Goal: Task Accomplishment & Management: Manage account settings

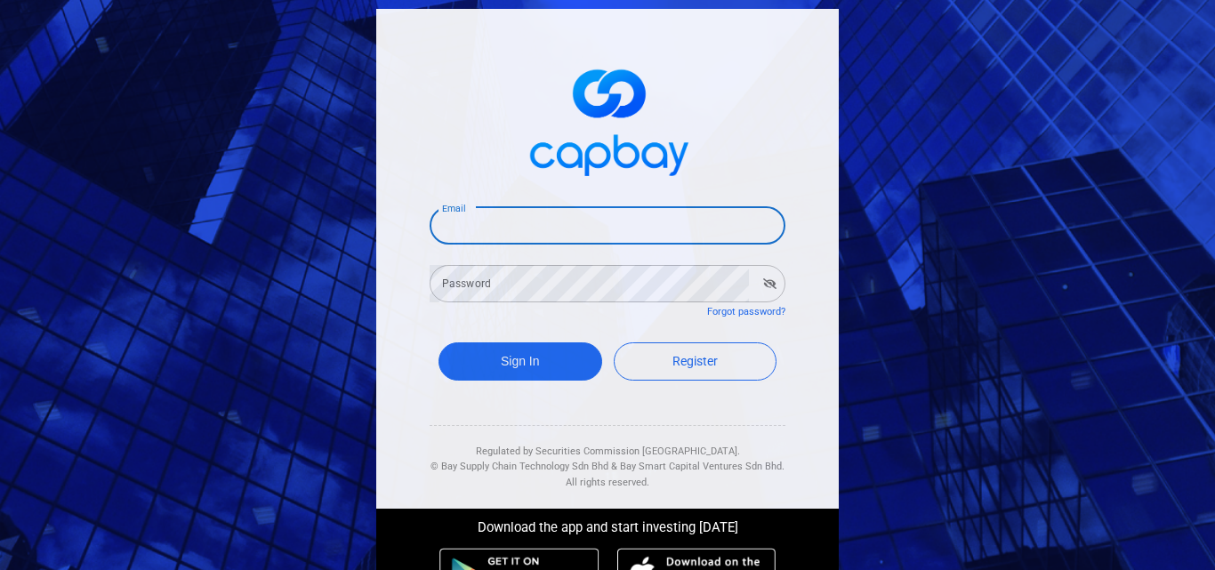
click at [518, 229] on input "Email" at bounding box center [608, 225] width 356 height 37
type input "[EMAIL_ADDRESS][DOMAIN_NAME]"
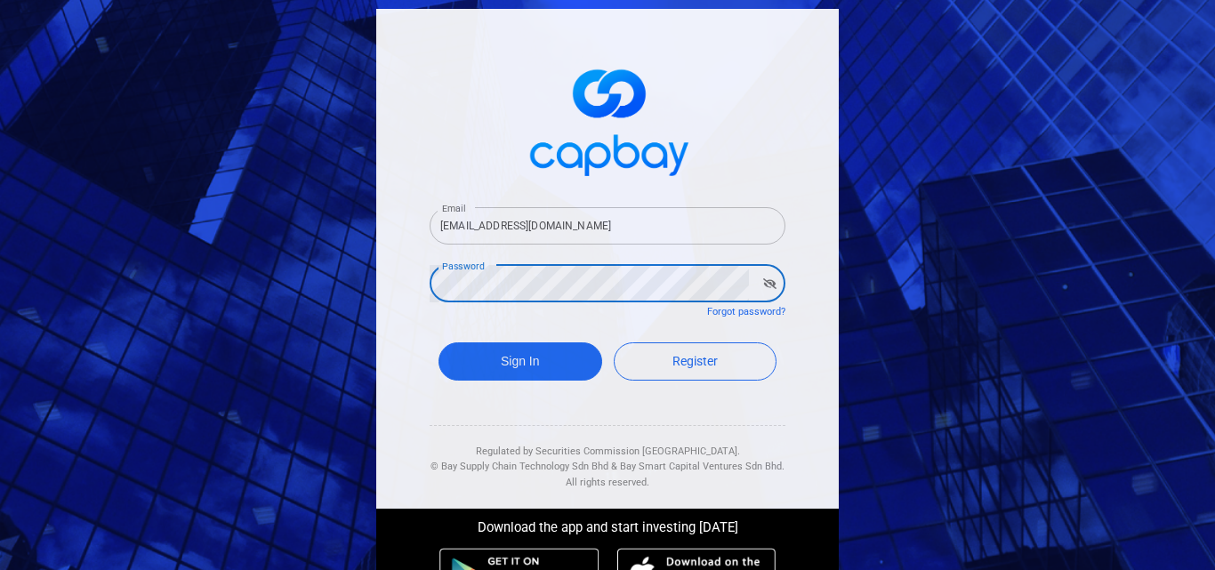
click at [438, 342] on button "Sign In" at bounding box center [520, 361] width 164 height 38
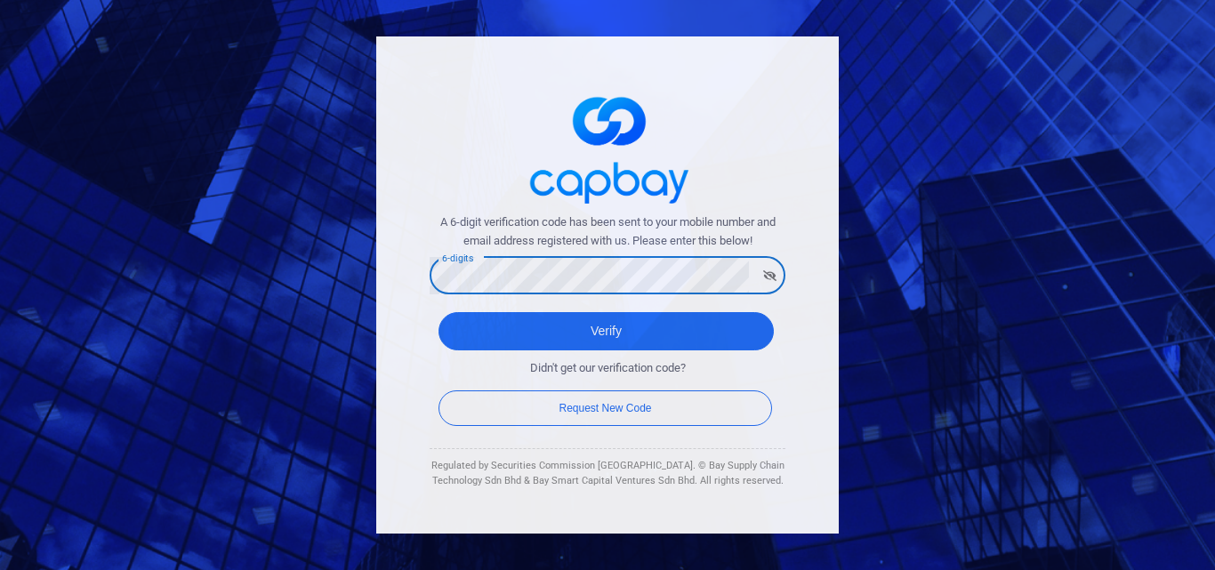
click at [438, 312] on button "Verify" at bounding box center [605, 331] width 335 height 38
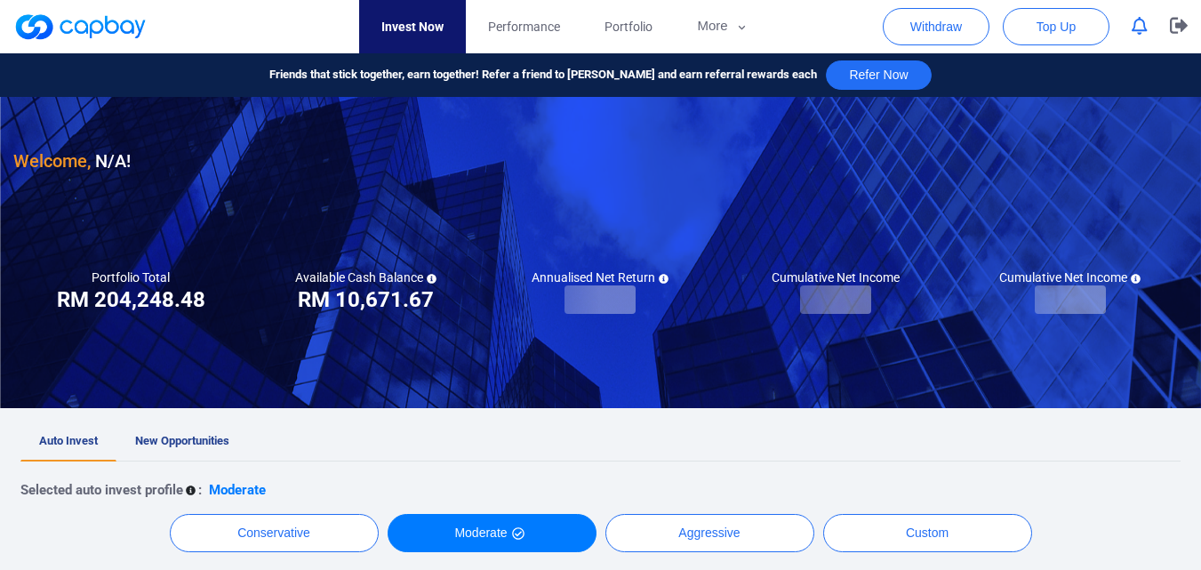
checkbox input "true"
